Goal: Obtain resource: Download file/media

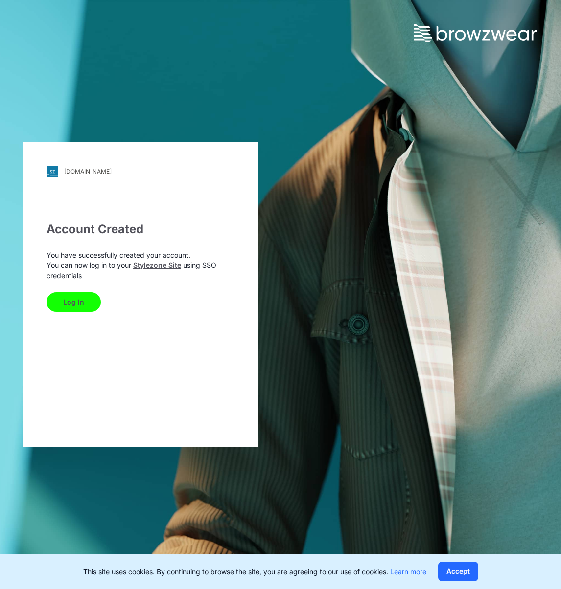
click at [79, 301] on button "Log In" at bounding box center [73, 303] width 54 height 20
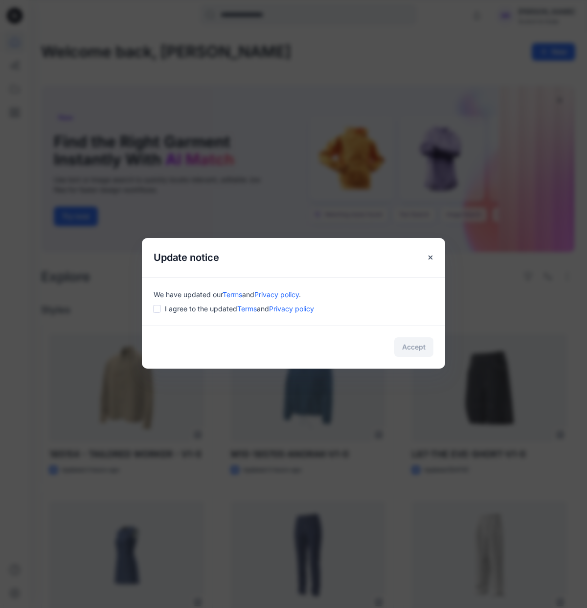
click at [162, 306] on div "I agree to the updated Terms and Privacy policy" at bounding box center [294, 308] width 280 height 10
click at [153, 310] on body "Notifications Mark all as read View all notifications SR Sabina Ringers Scotch …" at bounding box center [293, 516] width 587 height 1033
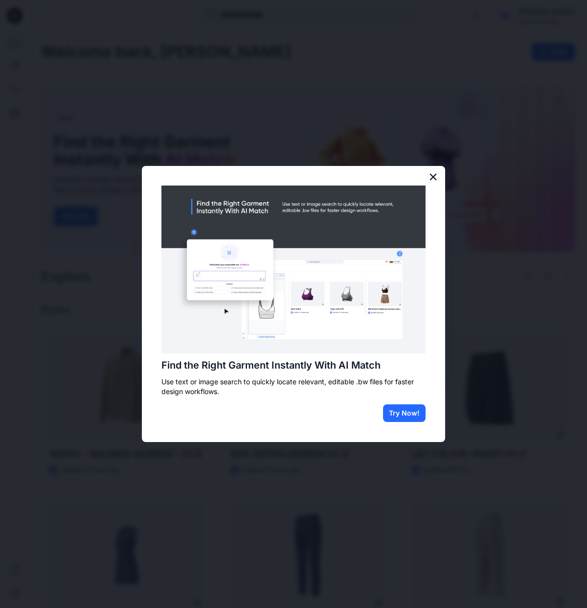
click at [434, 179] on button "×" at bounding box center [433, 177] width 9 height 16
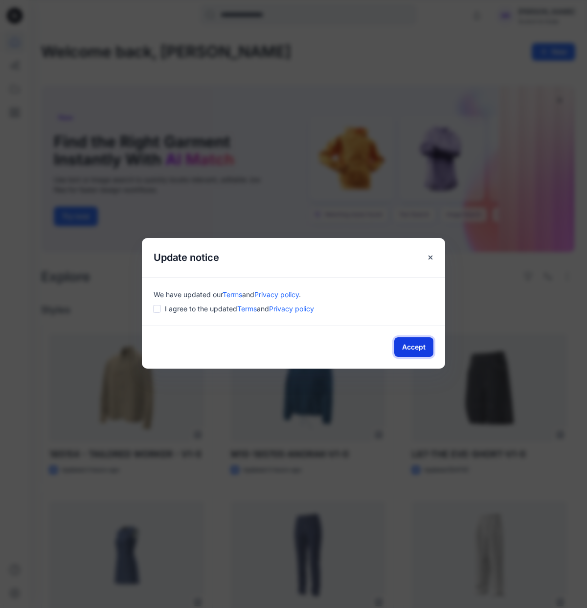
click at [419, 349] on button "Accept" at bounding box center [413, 347] width 39 height 20
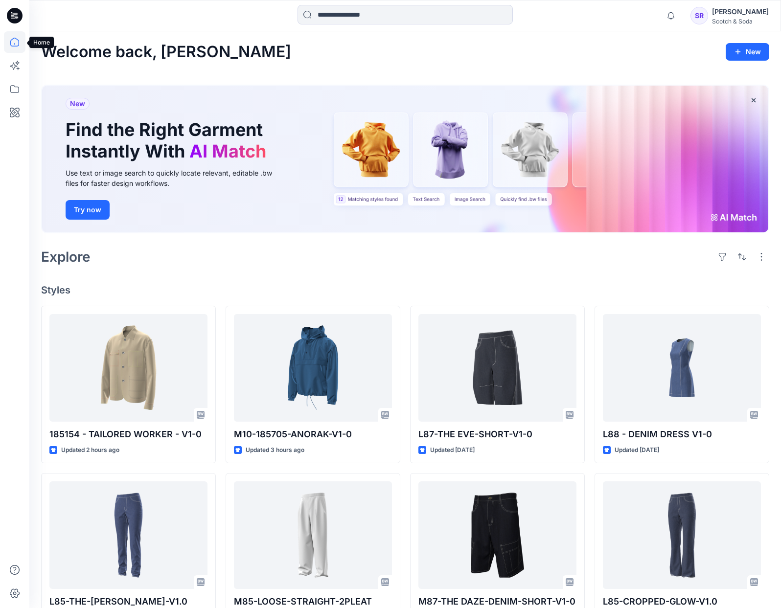
click at [12, 40] on icon at bounding box center [15, 42] width 22 height 22
click at [429, 16] on input at bounding box center [404, 15] width 215 height 20
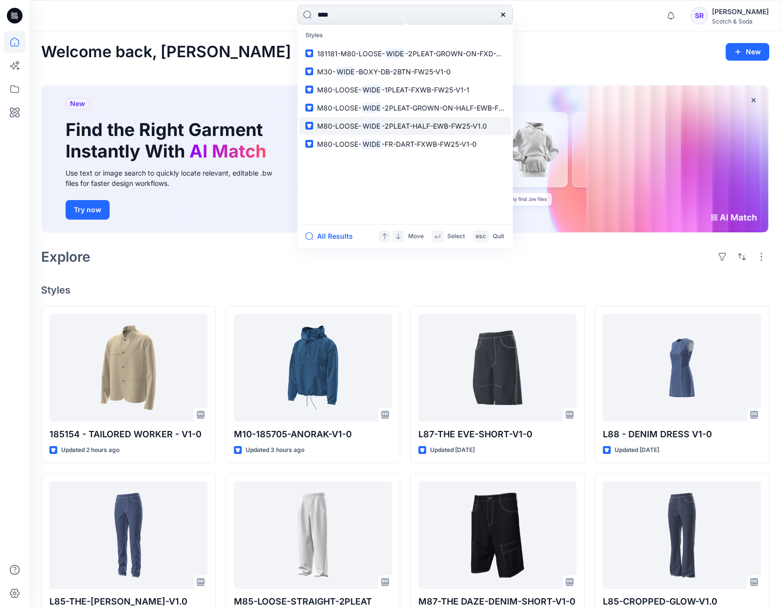
type input "****"
click at [414, 123] on span "-2PLEAT-HALF-EWB-FW25-V1.0" at bounding box center [434, 126] width 105 height 8
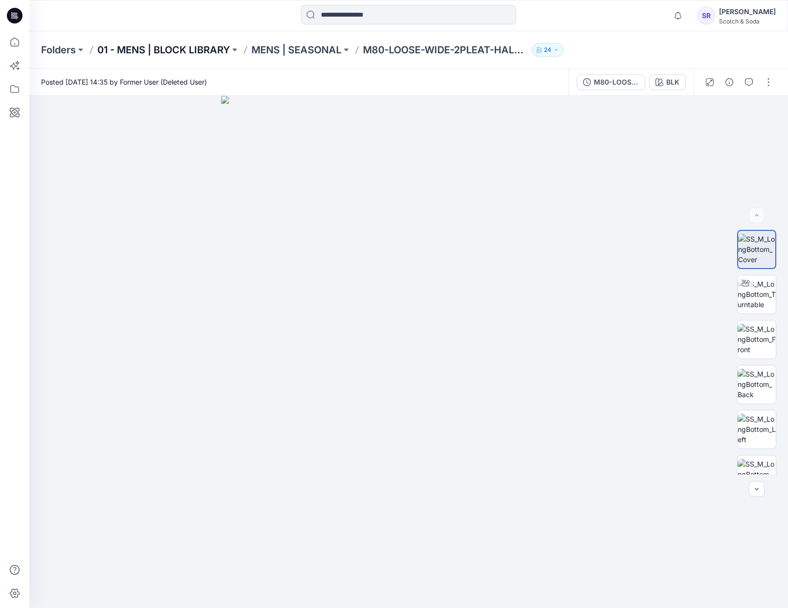
click at [186, 50] on p "01 - MENS | BLOCK LIBRARY" at bounding box center [163, 50] width 133 height 14
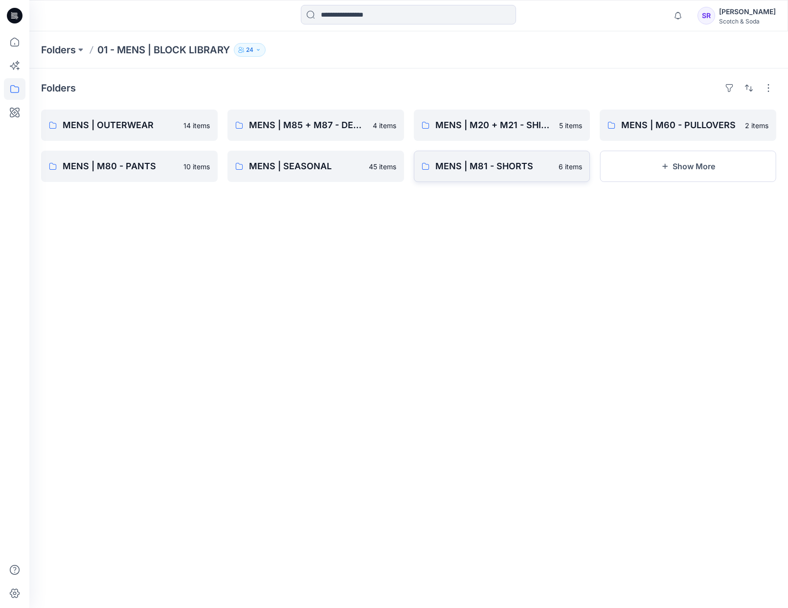
click at [530, 172] on p "MENS | M81 - SHORTS" at bounding box center [494, 166] width 118 height 14
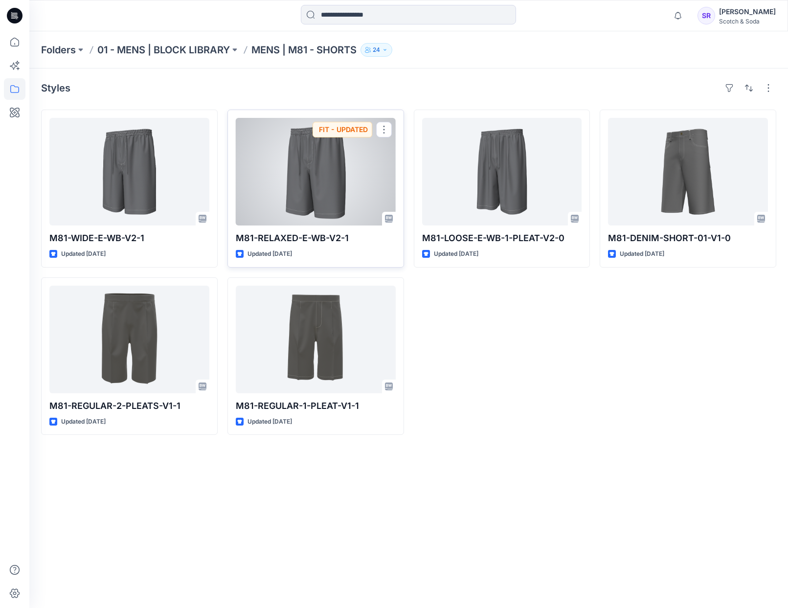
click at [355, 207] on div at bounding box center [316, 172] width 160 height 108
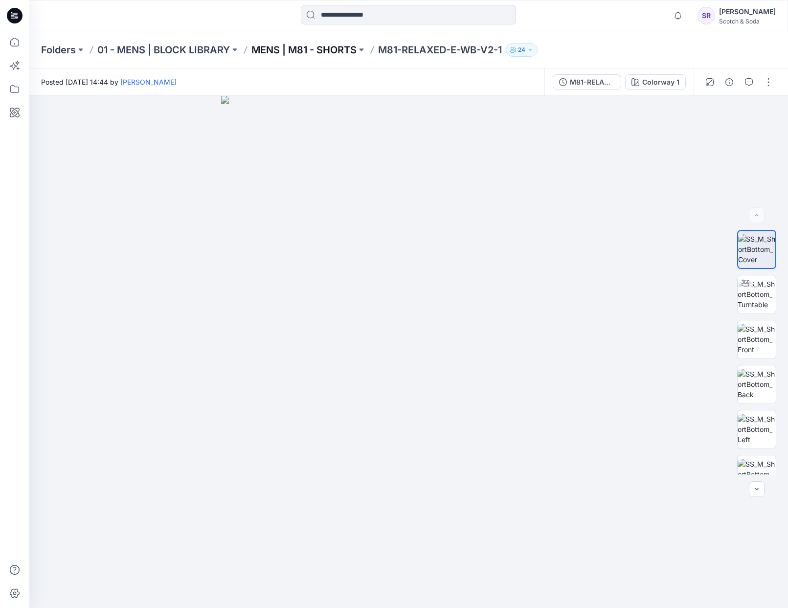
click at [297, 46] on p "MENS | M81 - SHORTS" at bounding box center [303, 50] width 105 height 14
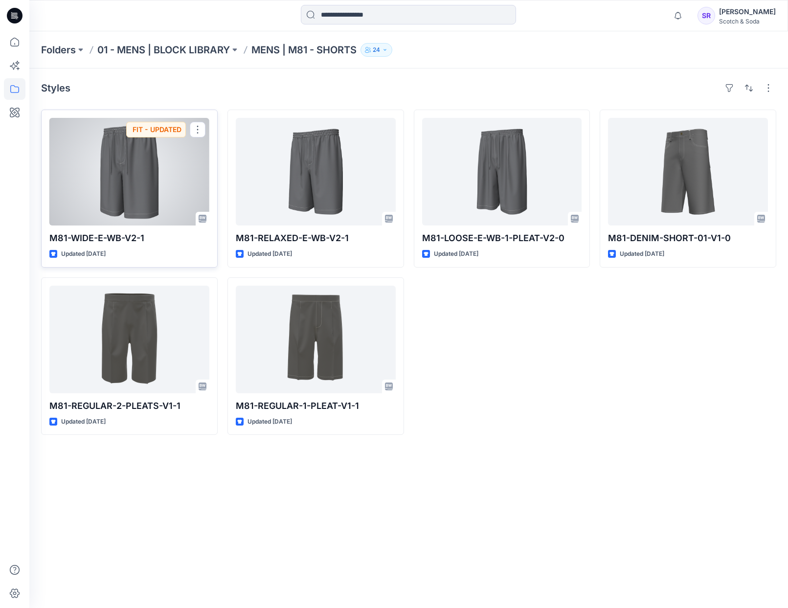
click at [153, 173] on div at bounding box center [129, 172] width 160 height 108
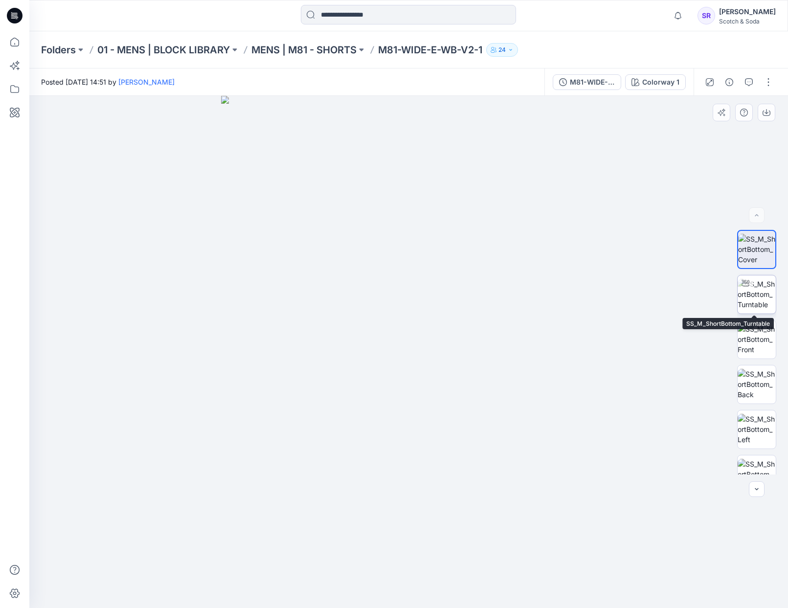
click at [749, 293] on img at bounding box center [757, 294] width 38 height 31
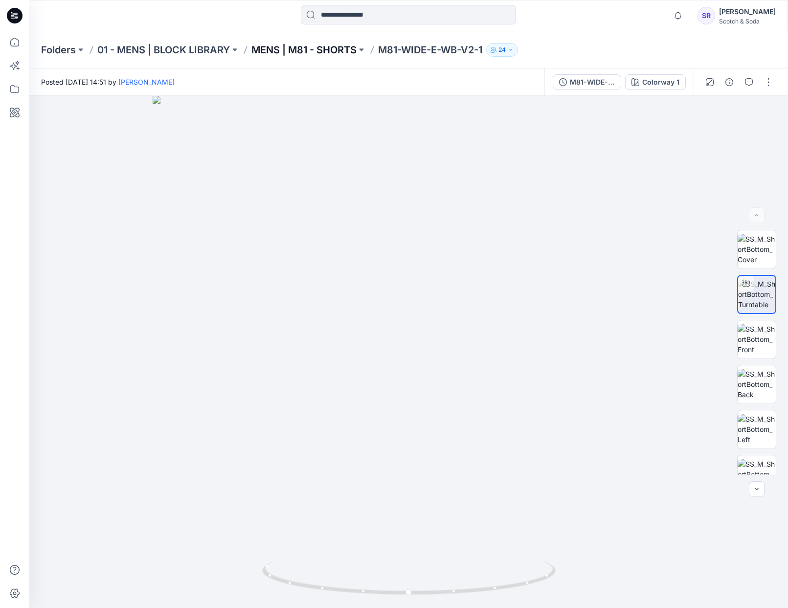
click at [330, 56] on p "MENS | M81 - SHORTS" at bounding box center [303, 50] width 105 height 14
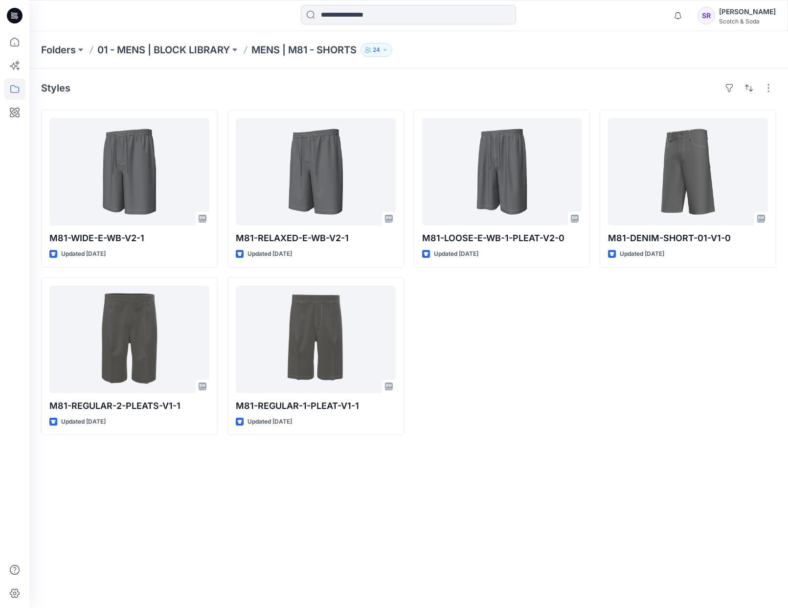
drag, startPoint x: 487, startPoint y: 354, endPoint x: 522, endPoint y: 331, distance: 41.8
click at [487, 354] on div "M81-LOOSE-E-WB-1-PLEAT-V2-0 Updated 9 months ago" at bounding box center [502, 272] width 177 height 325
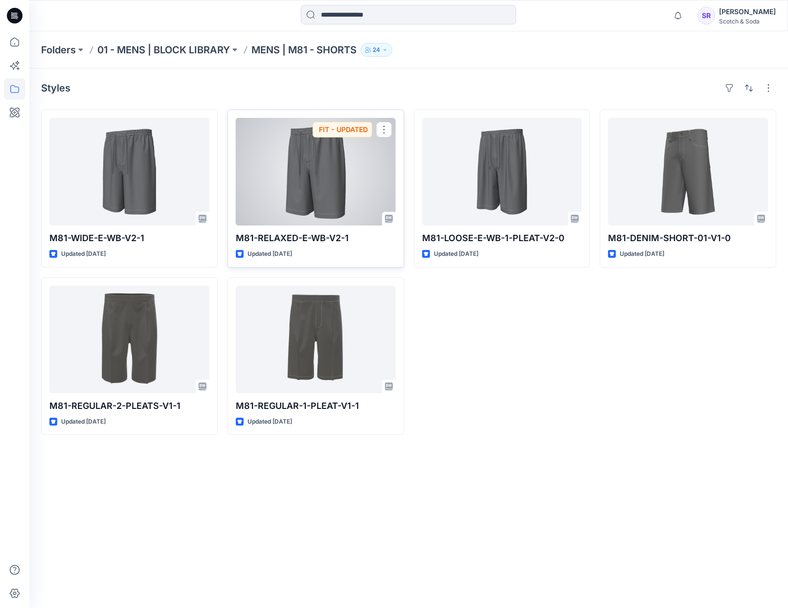
click at [272, 247] on div "M81-RELAXED-E-WB-V2-1 Updated 8 months ago FIT - UPDATED" at bounding box center [315, 189] width 177 height 158
drag, startPoint x: 361, startPoint y: 240, endPoint x: 236, endPoint y: 240, distance: 124.7
click at [236, 240] on p "M81-RELAXED-E-WB-V2-1" at bounding box center [316, 238] width 160 height 14
copy p "M81-RELAXED-E-WB-V2-1"
click at [329, 179] on div at bounding box center [316, 172] width 160 height 108
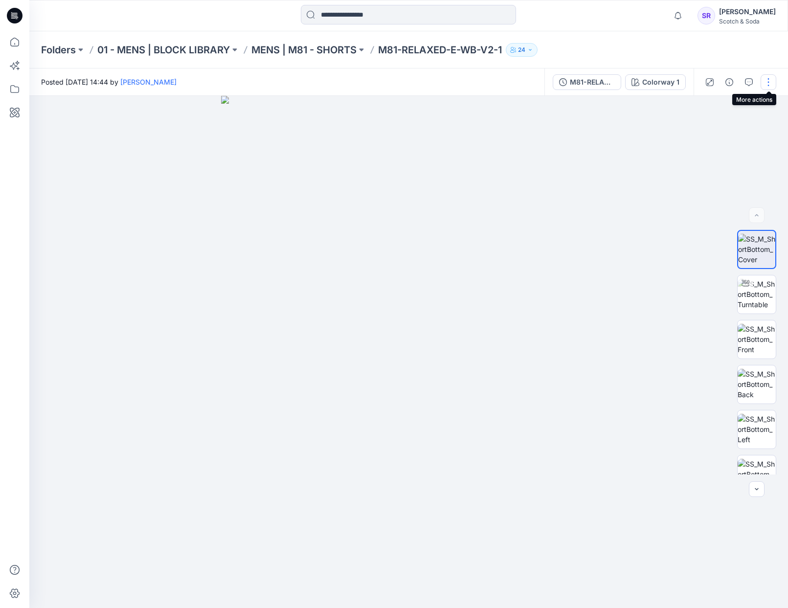
click at [766, 83] on button "button" at bounding box center [769, 82] width 16 height 16
click at [655, 53] on div "Folders 01 - MENS | BLOCK LIBRARY MENS | M81 - SHORTS M81-RELAXED-E-WB-V2-1 24" at bounding box center [370, 50] width 659 height 14
click at [751, 493] on button "button" at bounding box center [757, 489] width 16 height 16
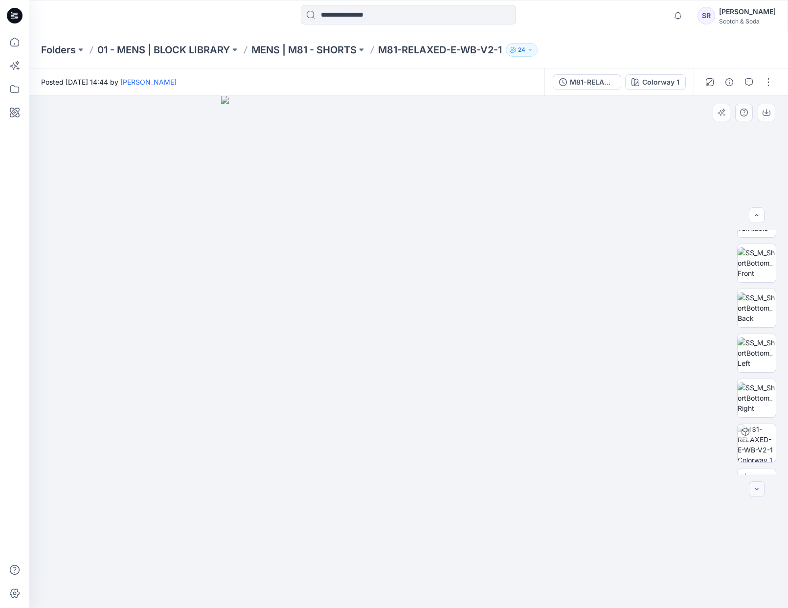
click at [751, 493] on button "button" at bounding box center [757, 489] width 16 height 16
click at [751, 493] on div at bounding box center [757, 489] width 16 height 16
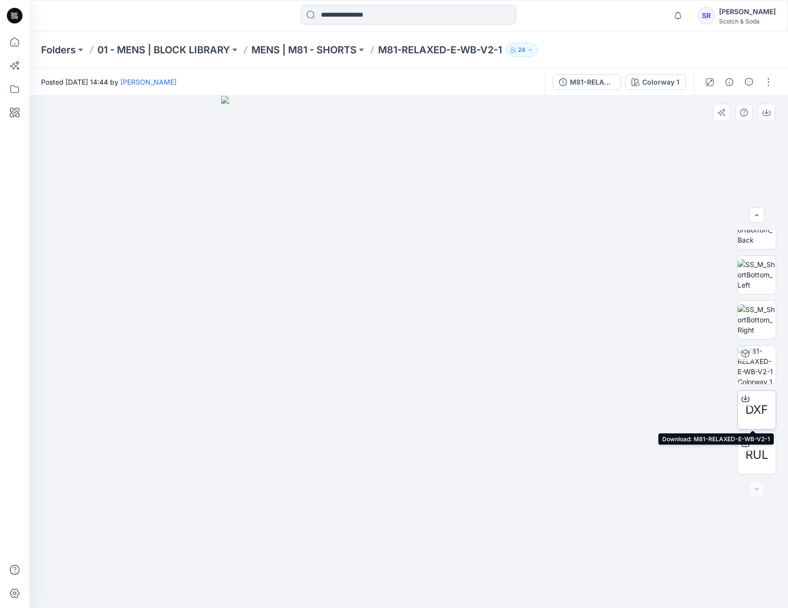
click at [750, 405] on span "DXF" at bounding box center [756, 410] width 23 height 18
click at [752, 465] on div "RUL" at bounding box center [756, 454] width 39 height 39
click at [766, 38] on div "Folders 01 - MENS | BLOCK LIBRARY MENS | M81 - SHORTS M81-RELAXED-E-WB-V2-1 24" at bounding box center [408, 49] width 759 height 37
click at [758, 44] on div "Folders 01 - MENS | BLOCK LIBRARY MENS | M81 - SHORTS M81-RELAXED-E-WB-V2-1 24" at bounding box center [408, 49] width 759 height 37
click at [403, 51] on p "M81-RELAXED-E-WB-V2-1" at bounding box center [440, 50] width 124 height 14
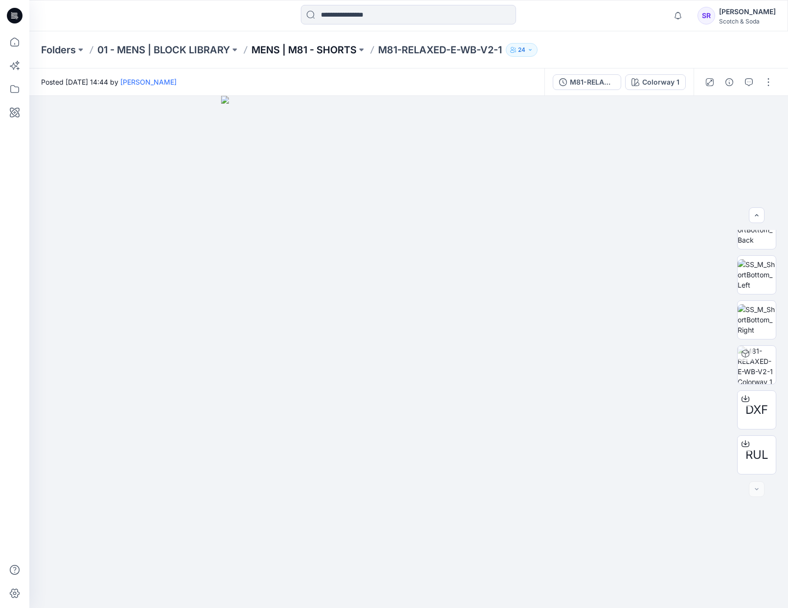
click at [267, 51] on p "MENS | M81 - SHORTS" at bounding box center [303, 50] width 105 height 14
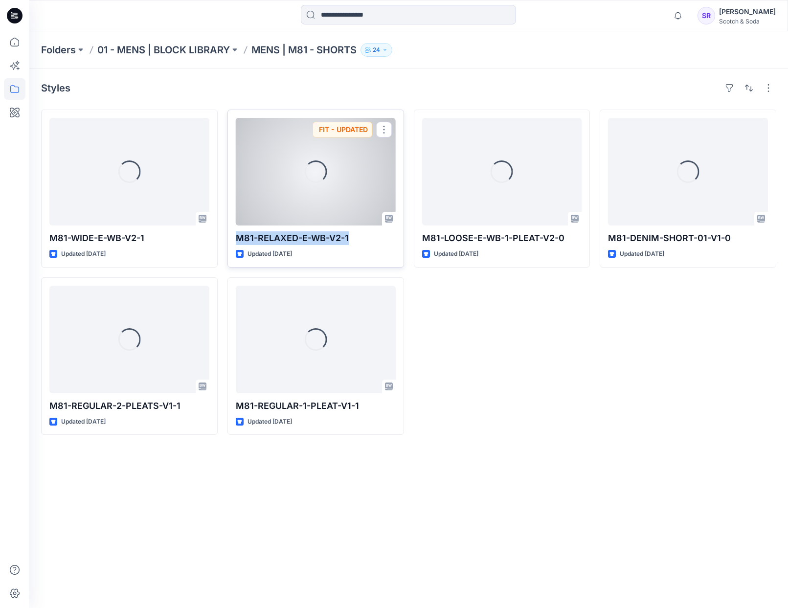
drag, startPoint x: 355, startPoint y: 238, endPoint x: 235, endPoint y: 237, distance: 119.8
click at [236, 237] on p "M81-RELAXED-E-WB-V2-1" at bounding box center [316, 238] width 160 height 14
copy p "M81-RELAXED-E-WB-V2-1"
